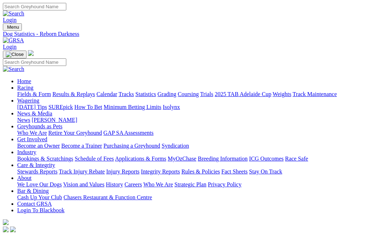
click at [95, 91] on link "Results & Replays" at bounding box center [73, 94] width 43 height 6
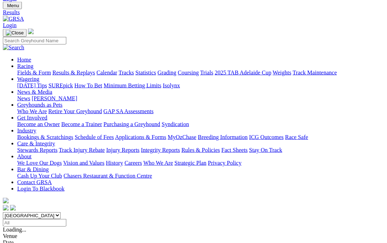
scroll to position [23, 0]
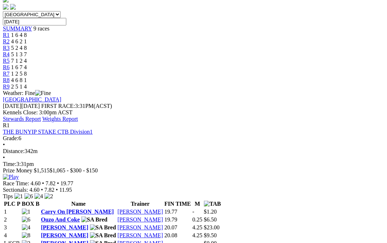
scroll to position [217, 0]
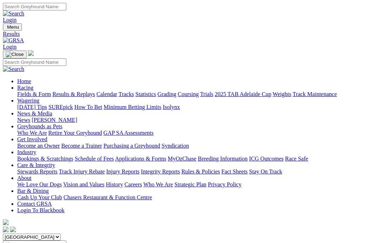
scroll to position [54, 0]
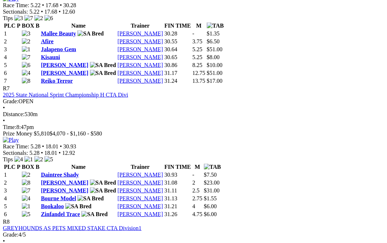
scroll to position [1149, 2]
